Goal: Task Accomplishment & Management: Manage account settings

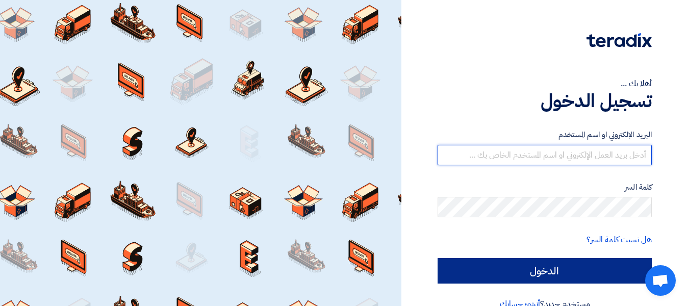
type input "[EMAIL_ADDRESS][DOMAIN_NAME]"
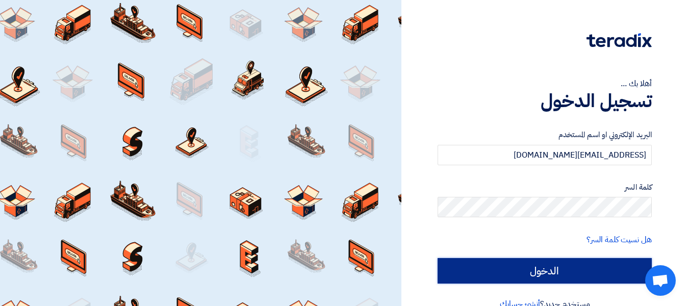
click at [559, 268] on input "الدخول" at bounding box center [544, 270] width 214 height 25
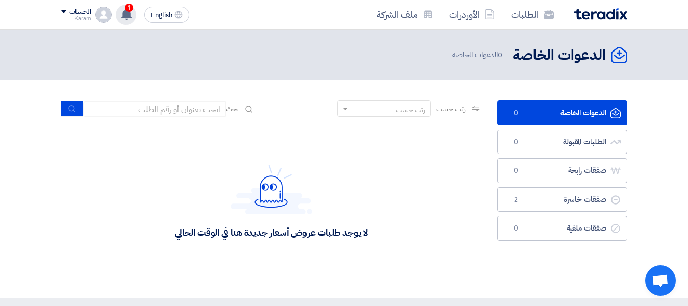
click at [129, 20] on div "1 تم ترسية طلب SUPPLY & INSTALLATION OF GREASE TRAP - [GEOGRAPHIC_DATA], [GEOGR…" at bounding box center [126, 15] width 20 height 20
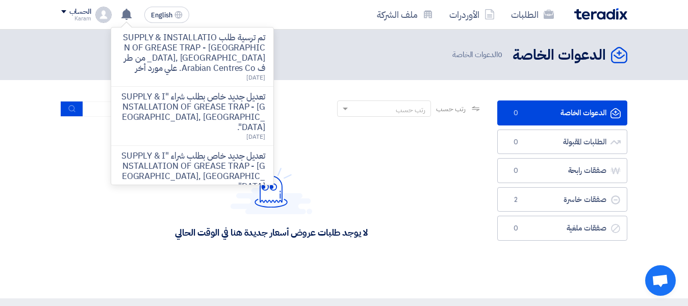
drag, startPoint x: 401, startPoint y: 165, endPoint x: 377, endPoint y: 156, distance: 24.8
click at [400, 165] on div "لا يوجد طلبات عروض أسعار جديدة هنا في الوقت الحالي" at bounding box center [271, 201] width 420 height 153
